Goal: Information Seeking & Learning: Understand process/instructions

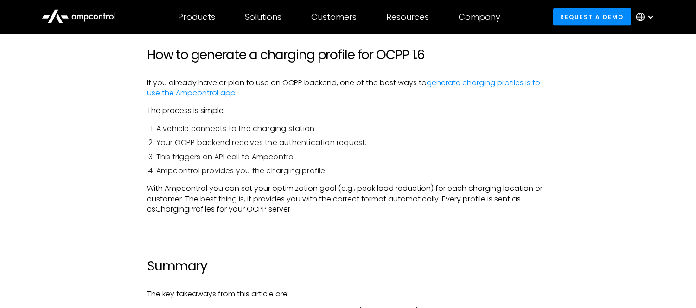
scroll to position [2782, 0]
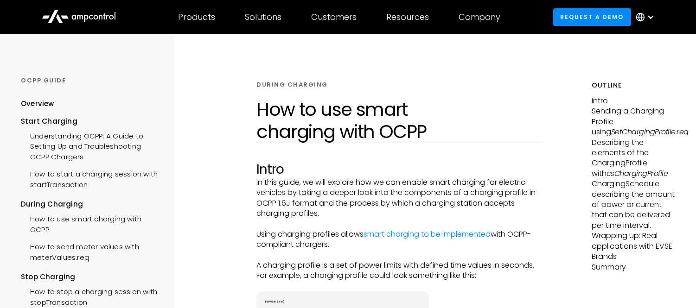
click at [425, 128] on h1 "How to use smart charging with OCPP" at bounding box center [399, 120] width 287 height 45
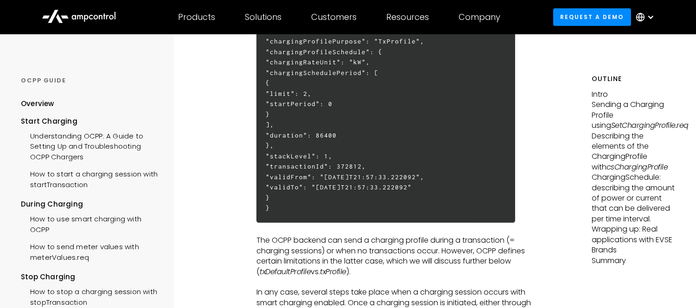
scroll to position [567, 0]
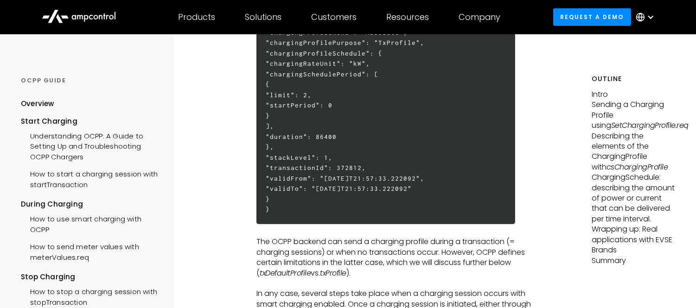
click at [426, 274] on p "The OCPP backend can send a charging profile during a transaction (= charging s…" at bounding box center [399, 258] width 287 height 42
click at [360, 272] on p "The OCPP backend can send a charging profile during a transaction (= charging s…" at bounding box center [399, 258] width 287 height 42
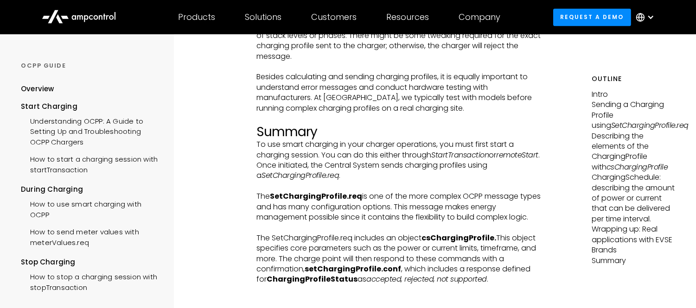
scroll to position [3400, 0]
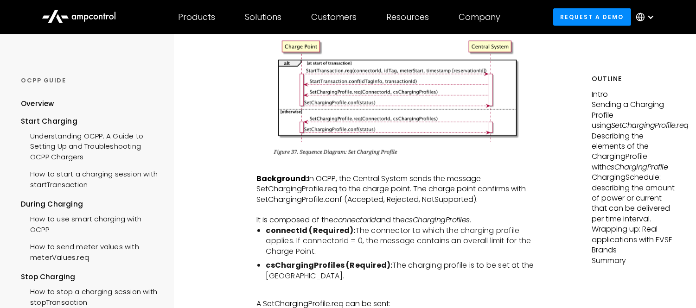
scroll to position [1185, 0]
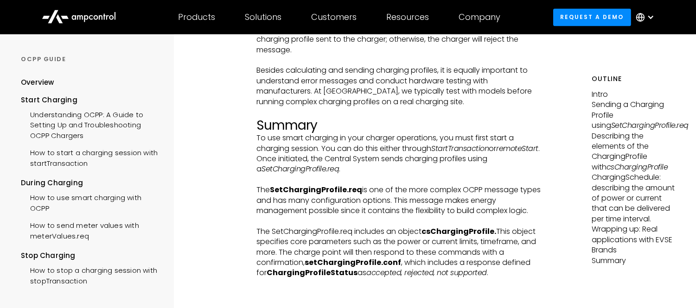
scroll to position [3238, 0]
